Goal: Find specific page/section: Find specific page/section

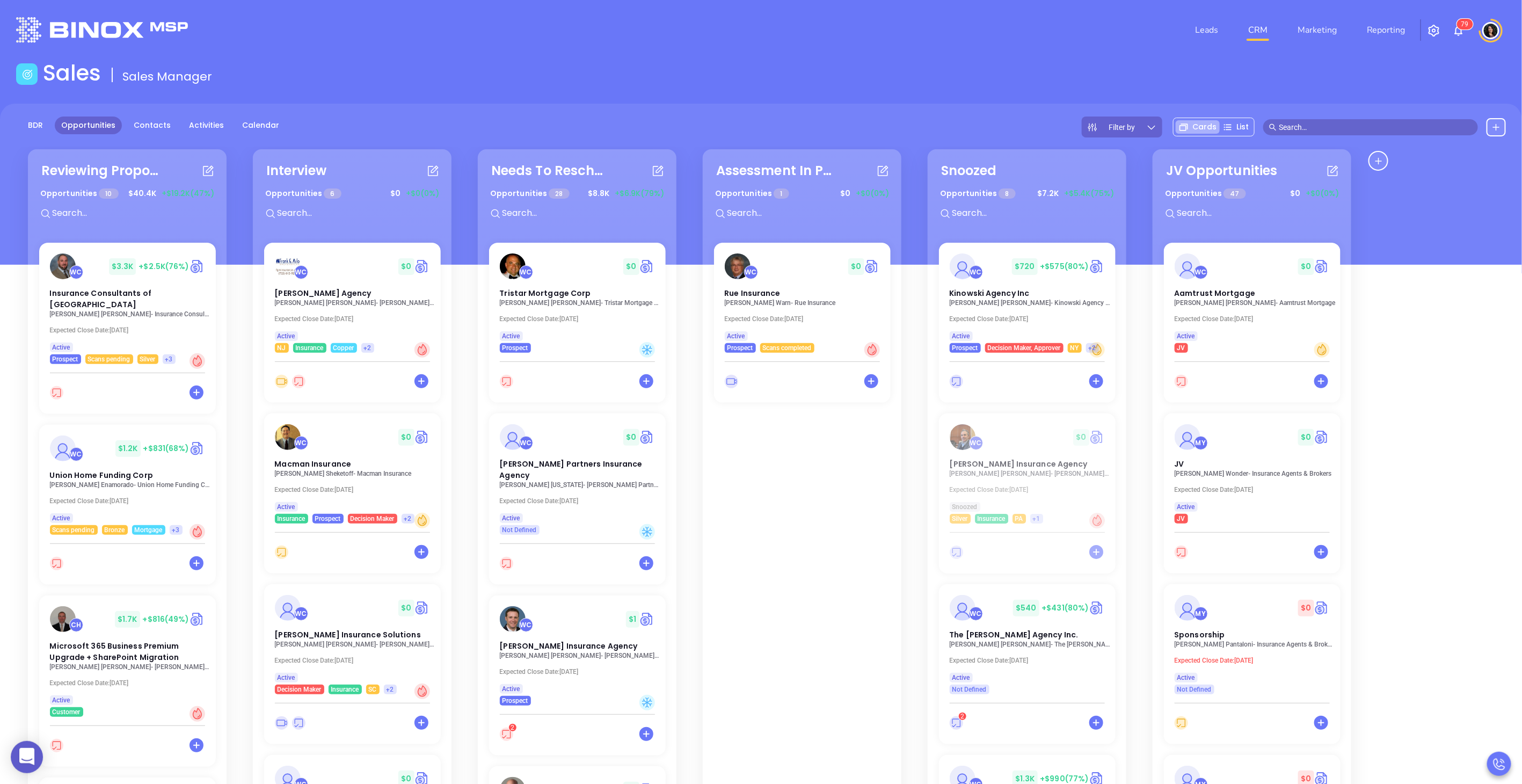
scroll to position [345, 0]
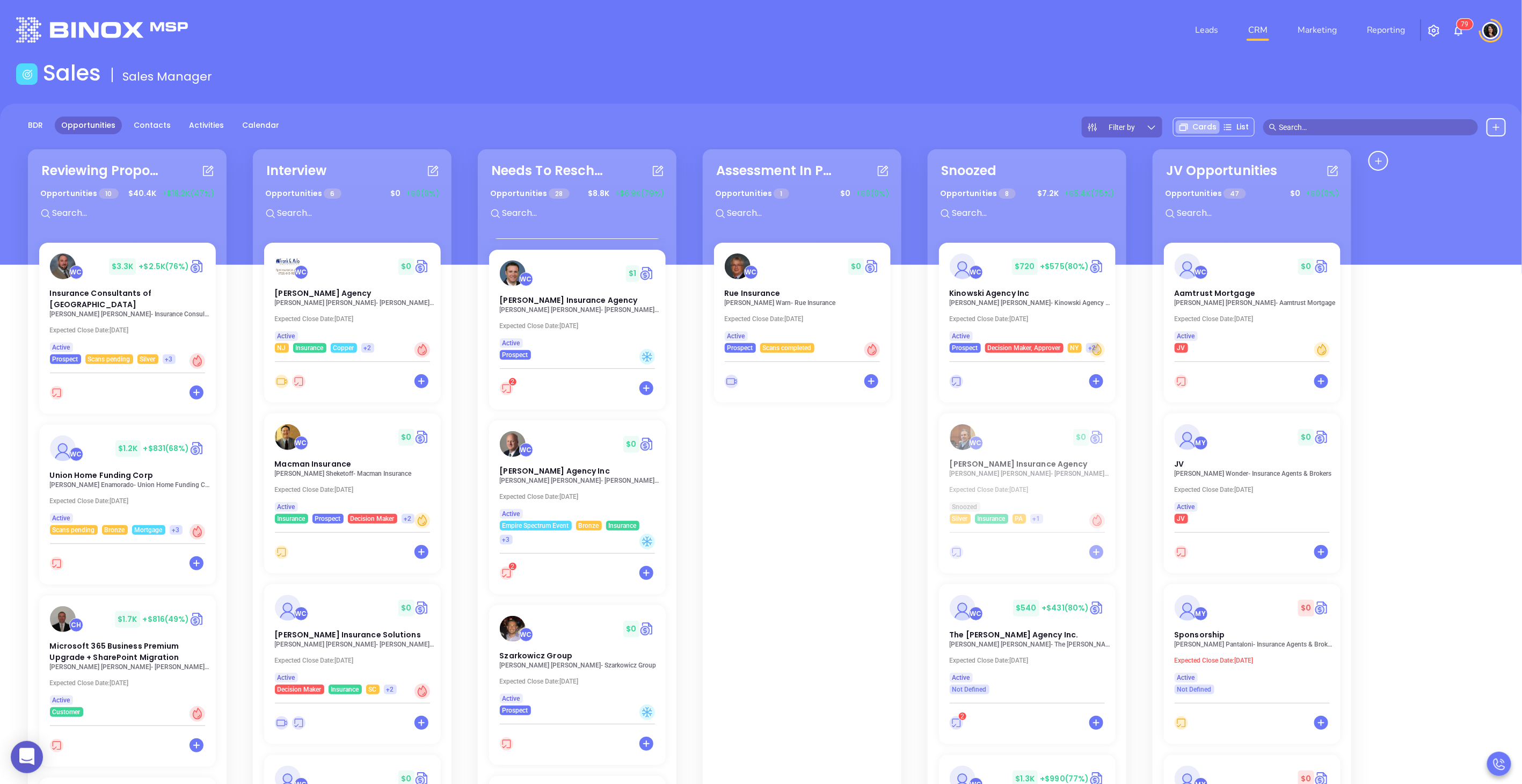
click at [1301, 124] on input "text" at bounding box center [1376, 127] width 193 height 12
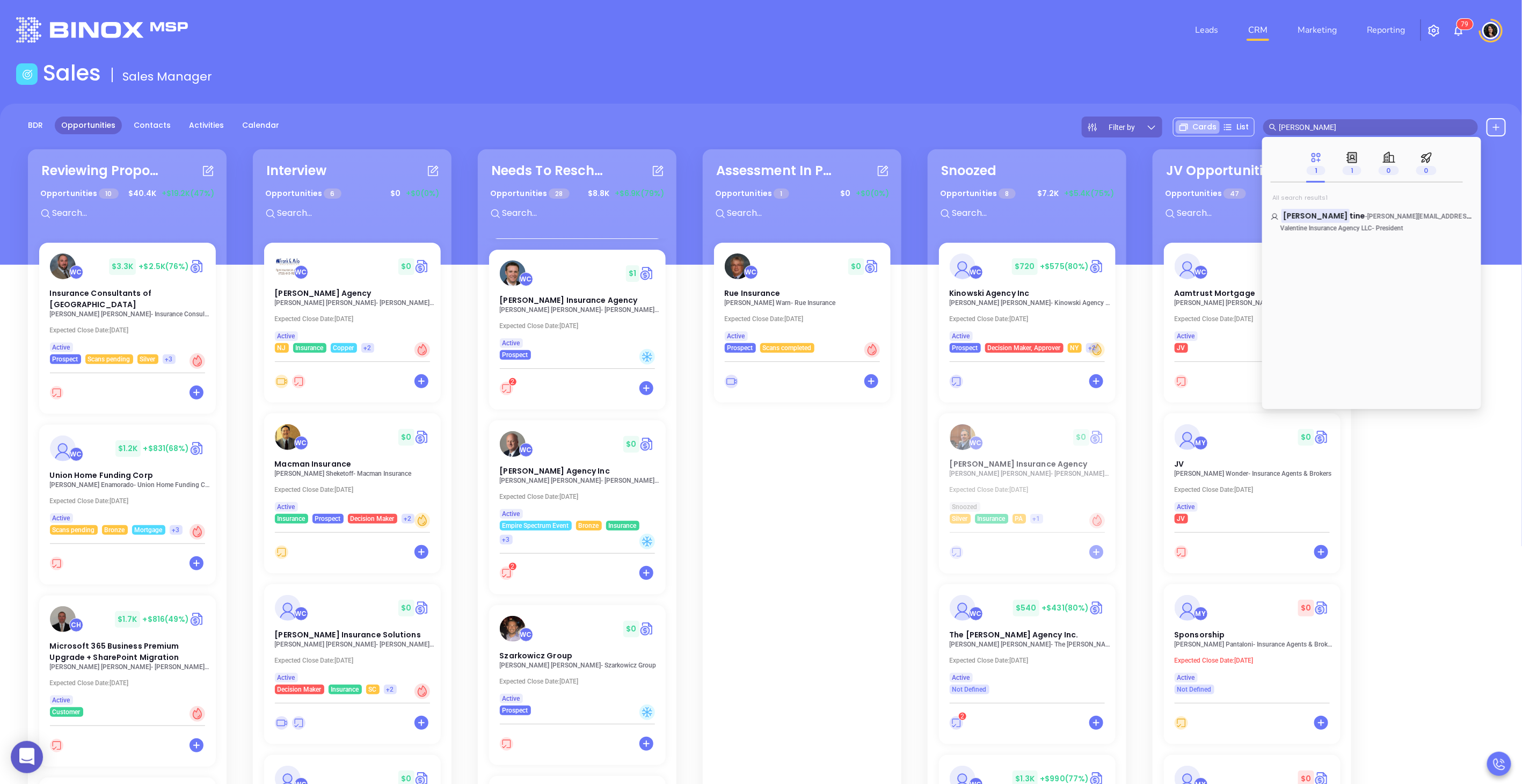
type input "[PERSON_NAME]"
click at [1336, 228] on span "Valentine Insurance Agency LLC" at bounding box center [1327, 228] width 92 height 8
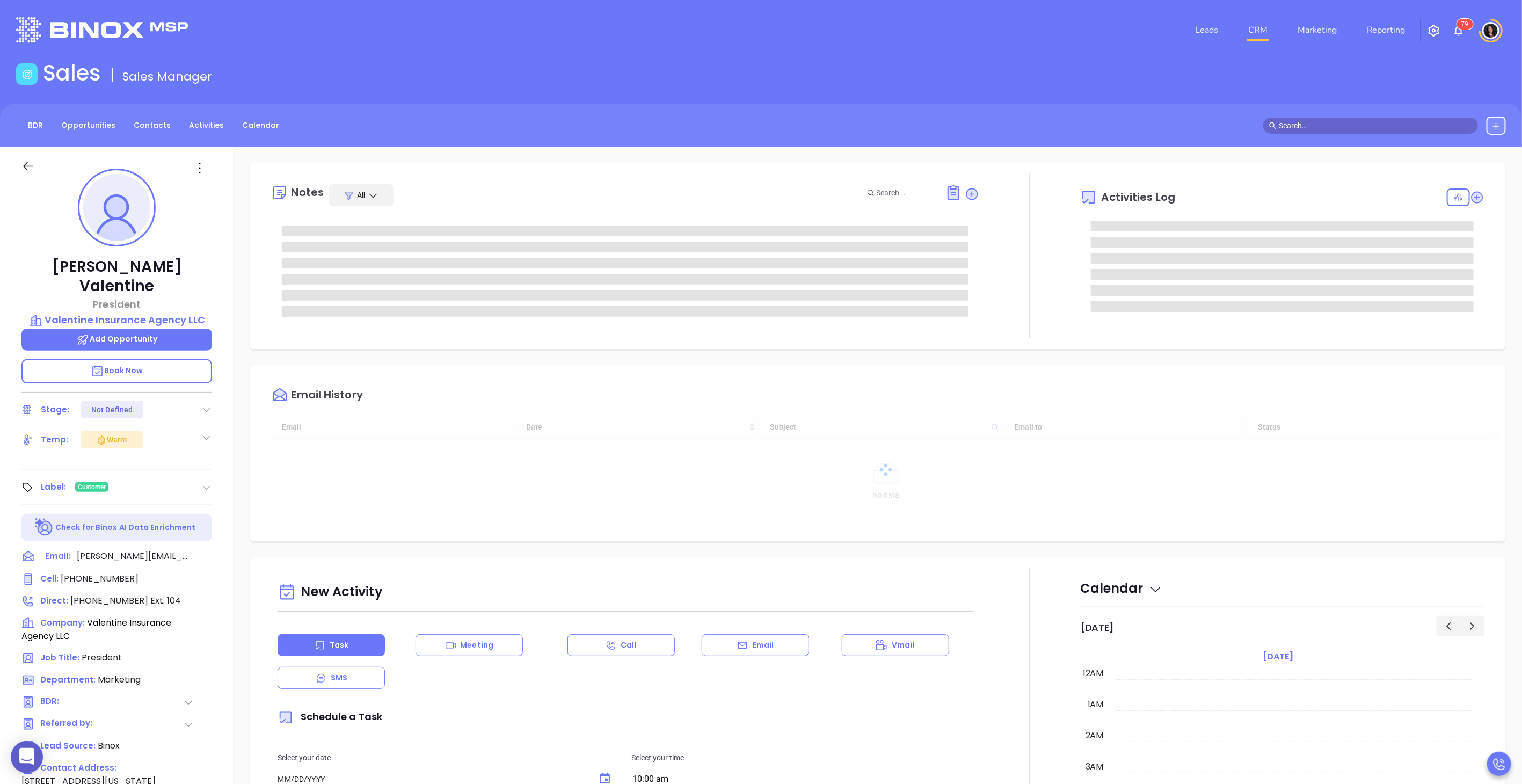
type input "[DATE]"
type input "[PERSON_NAME]"
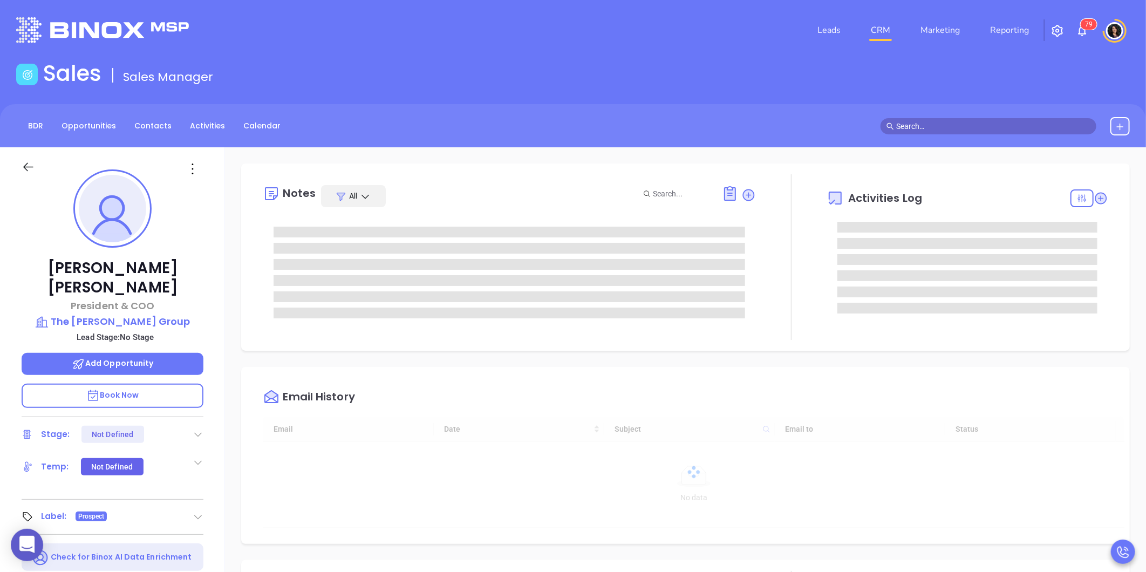
type input "[DATE]"
type input "[PERSON_NAME]"
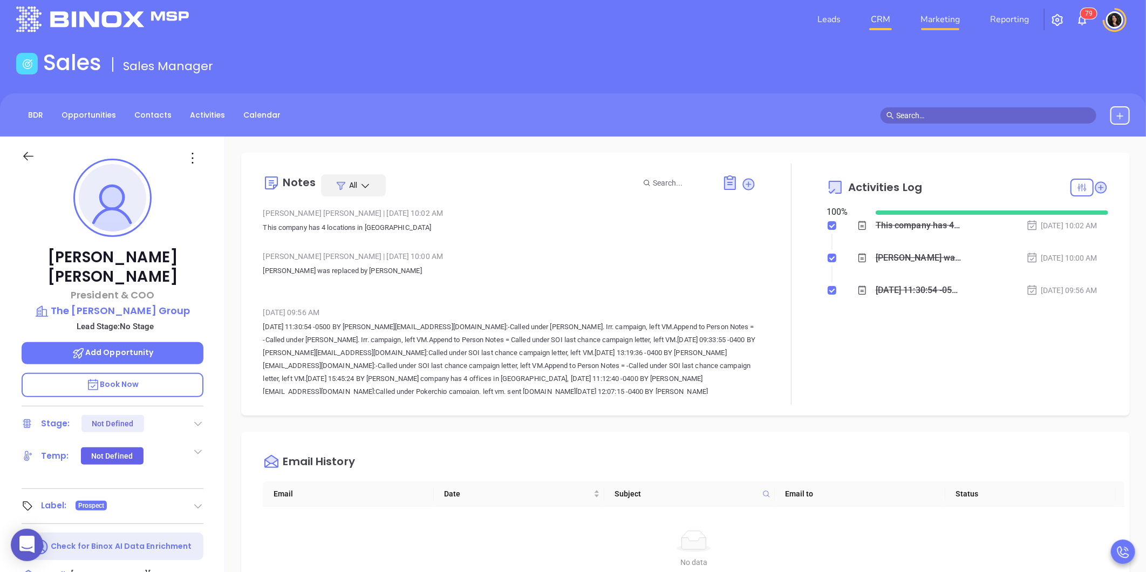
scroll to position [0, 0]
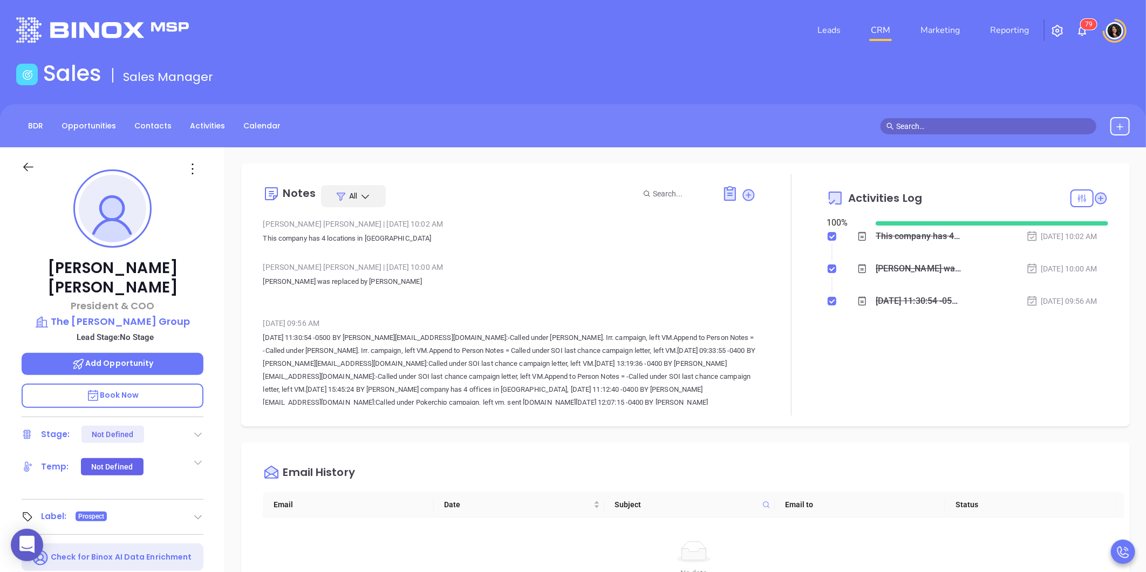
click at [877, 27] on link "CRM" at bounding box center [880, 30] width 28 height 22
